Goal: Task Accomplishment & Management: Manage account settings

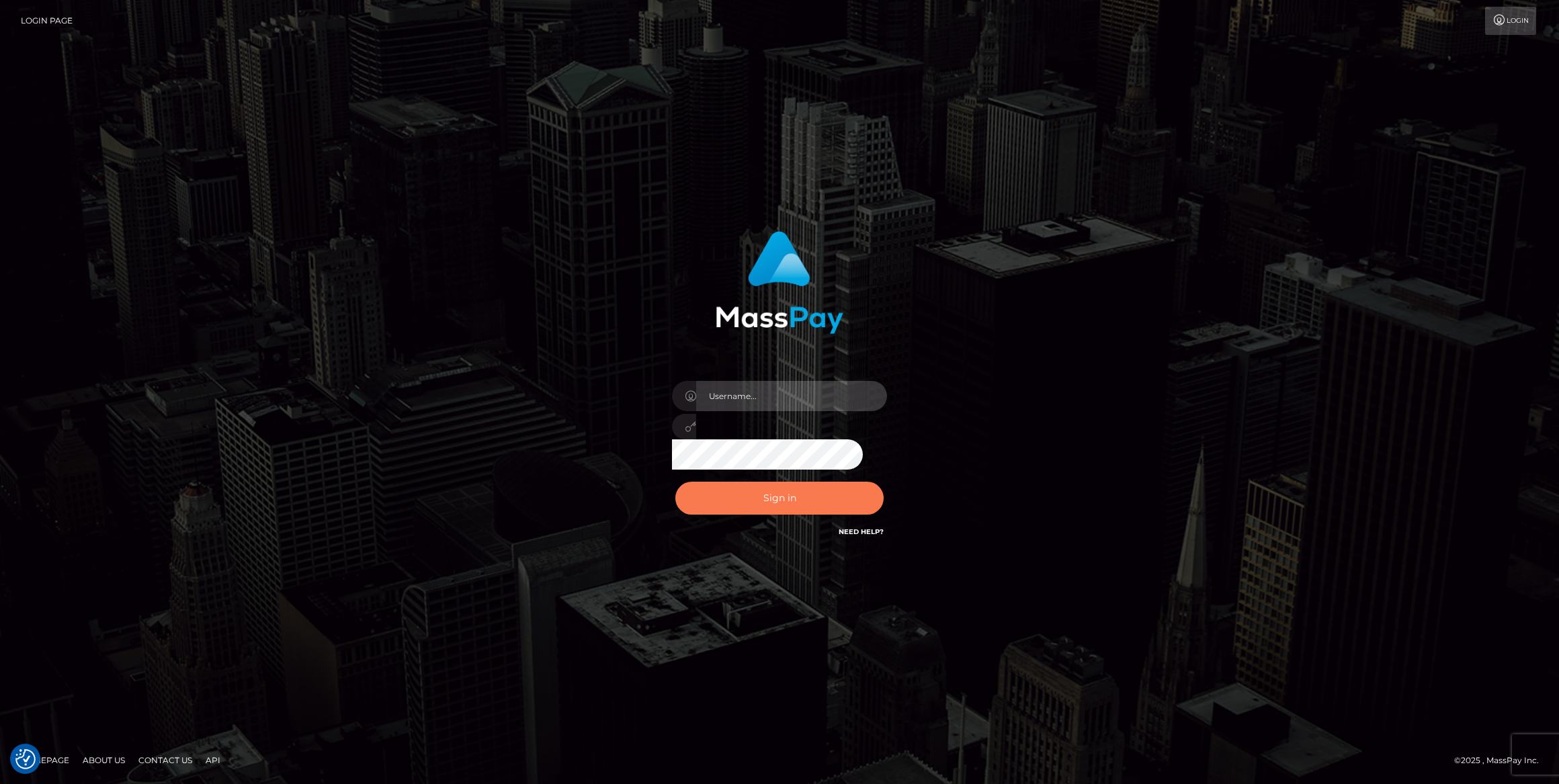
type input "[PERSON_NAME].ace"
click at [801, 494] on button "Sign in" at bounding box center [780, 497] width 209 height 32
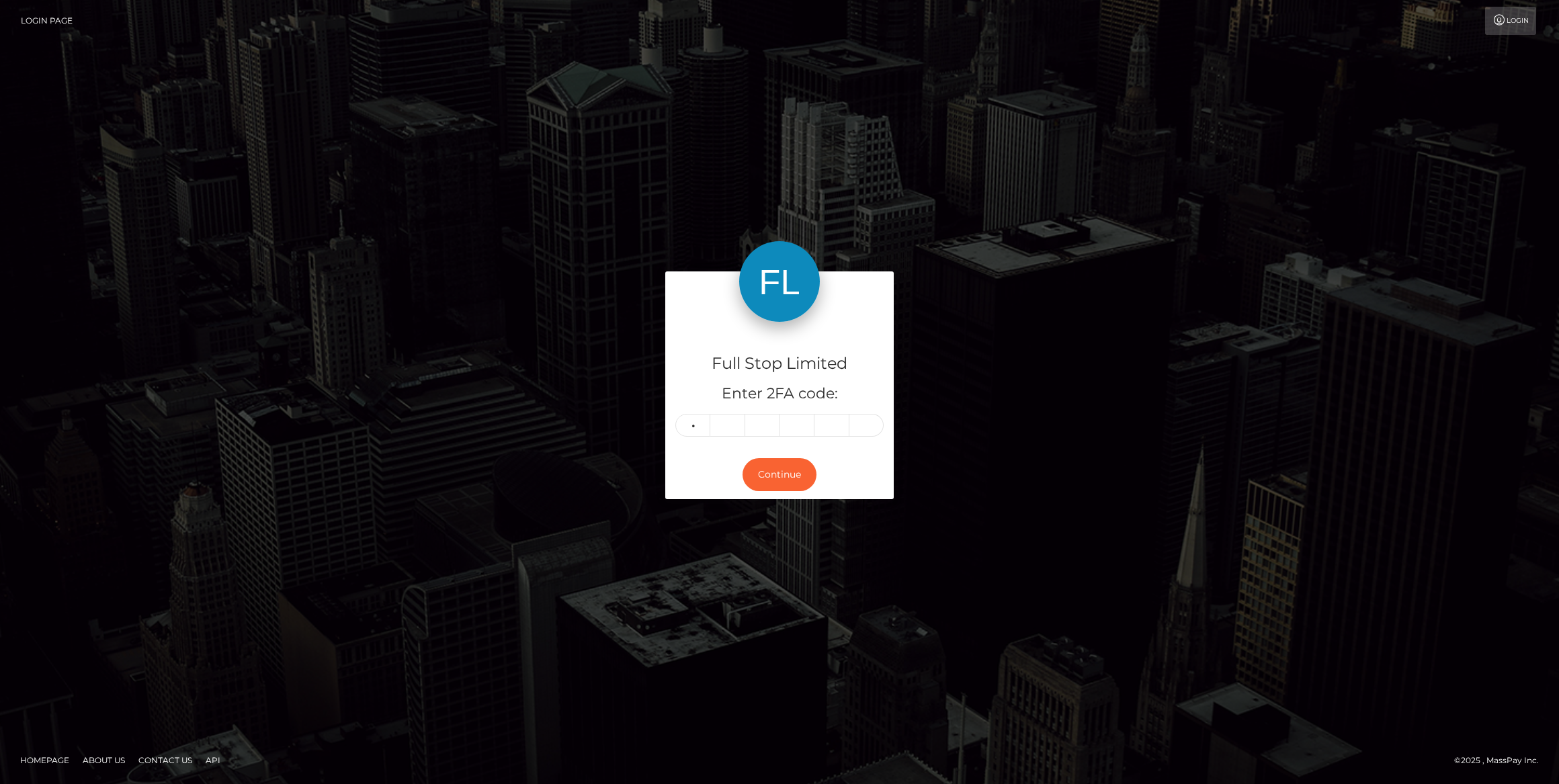
type input "6"
type input "9"
type input "7"
type input "1"
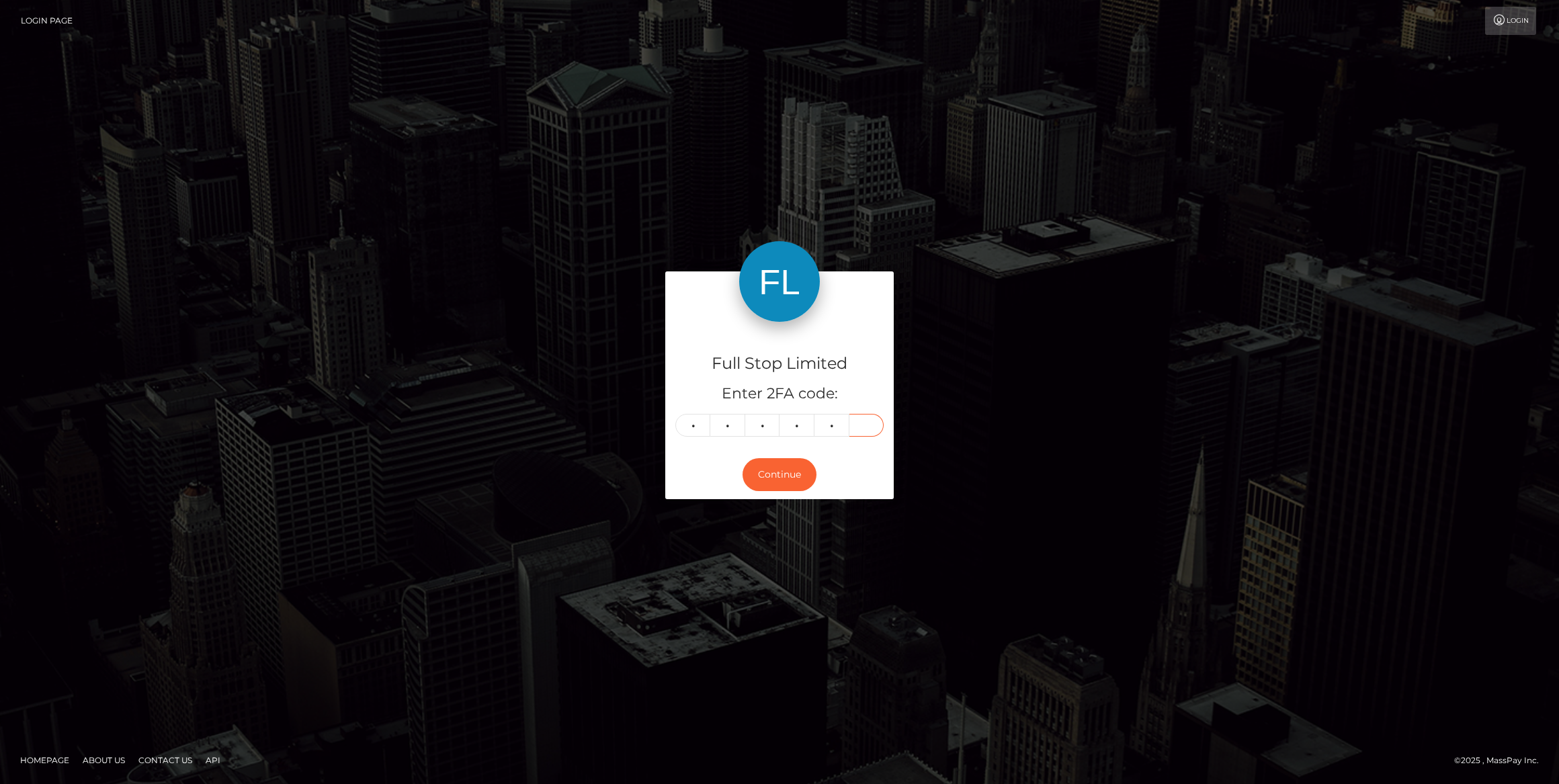
type input "3"
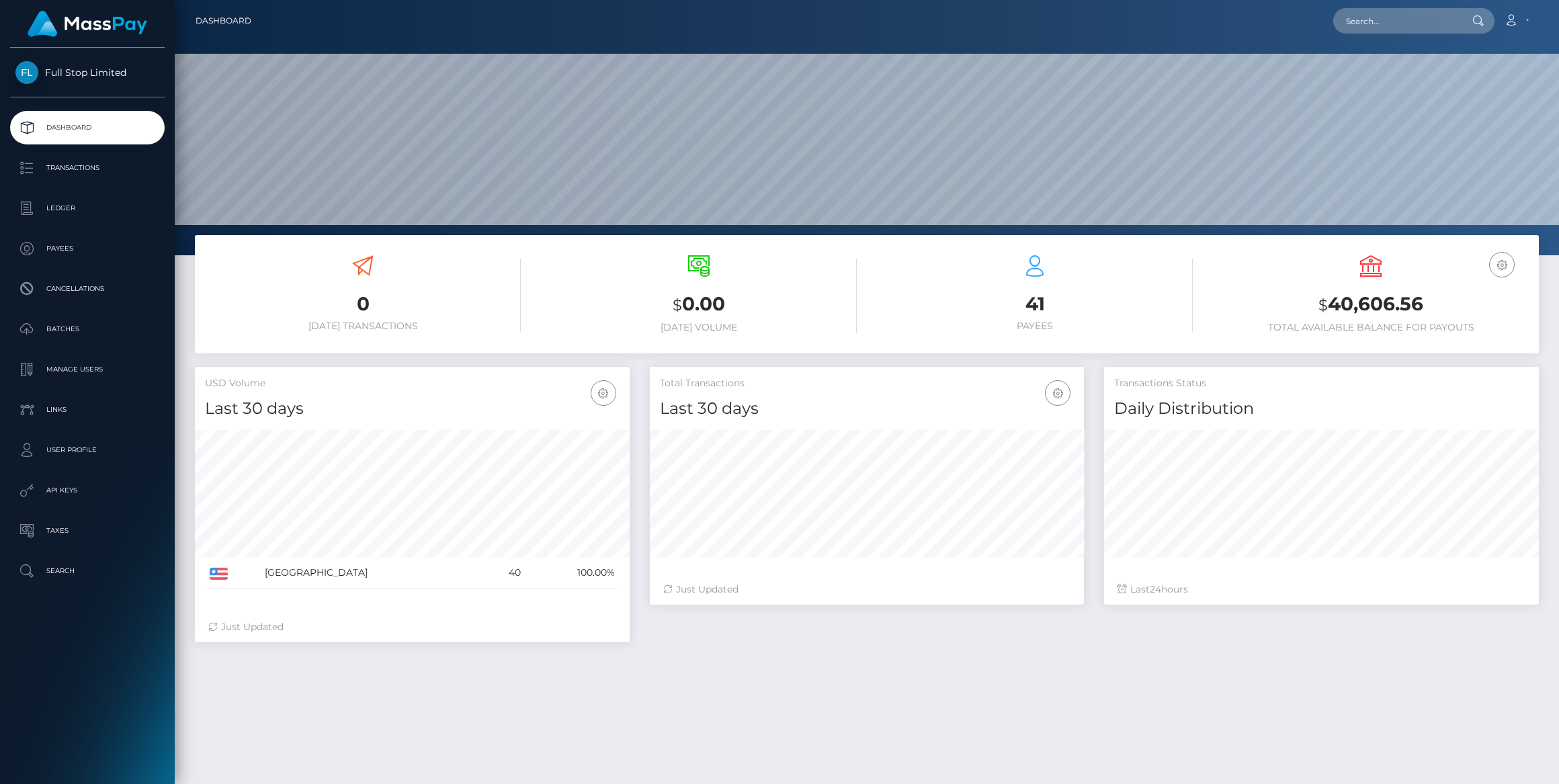
scroll to position [238, 435]
click at [82, 370] on p "Manage Users" at bounding box center [88, 369] width 144 height 20
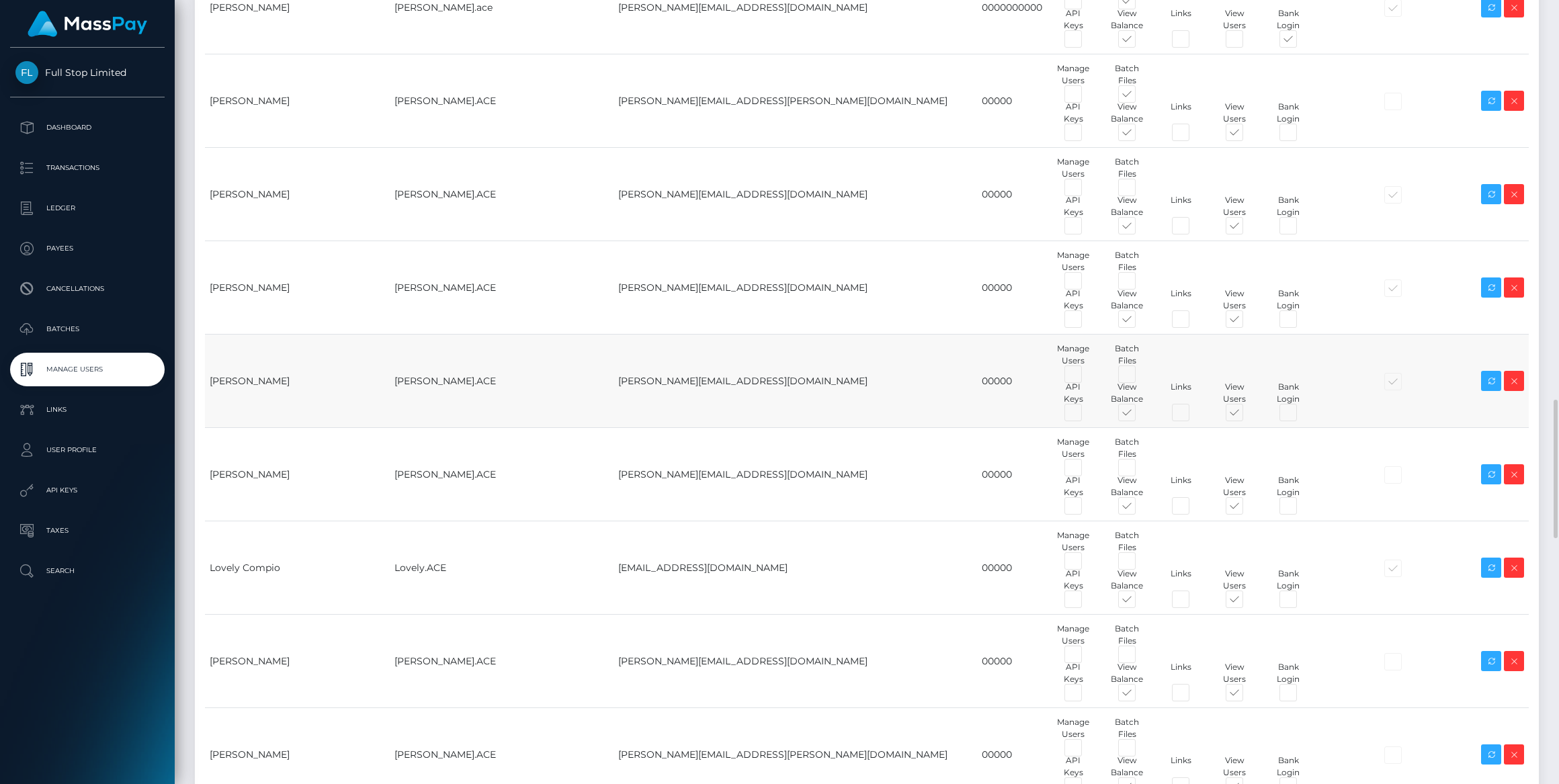
scroll to position [2381, 0]
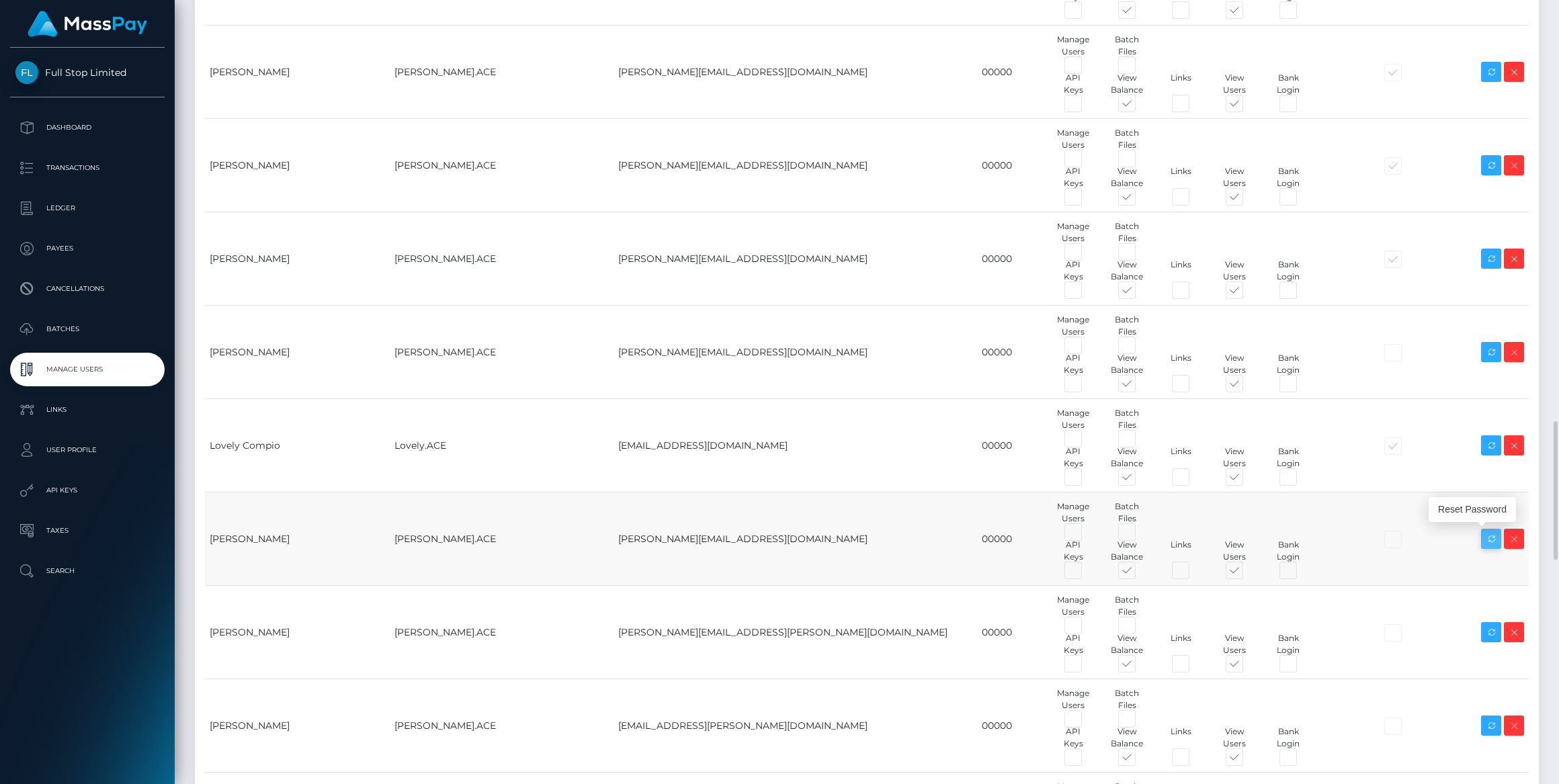
click at [1493, 537] on icon at bounding box center [1491, 538] width 16 height 17
